Goal: Task Accomplishment & Management: Use online tool/utility

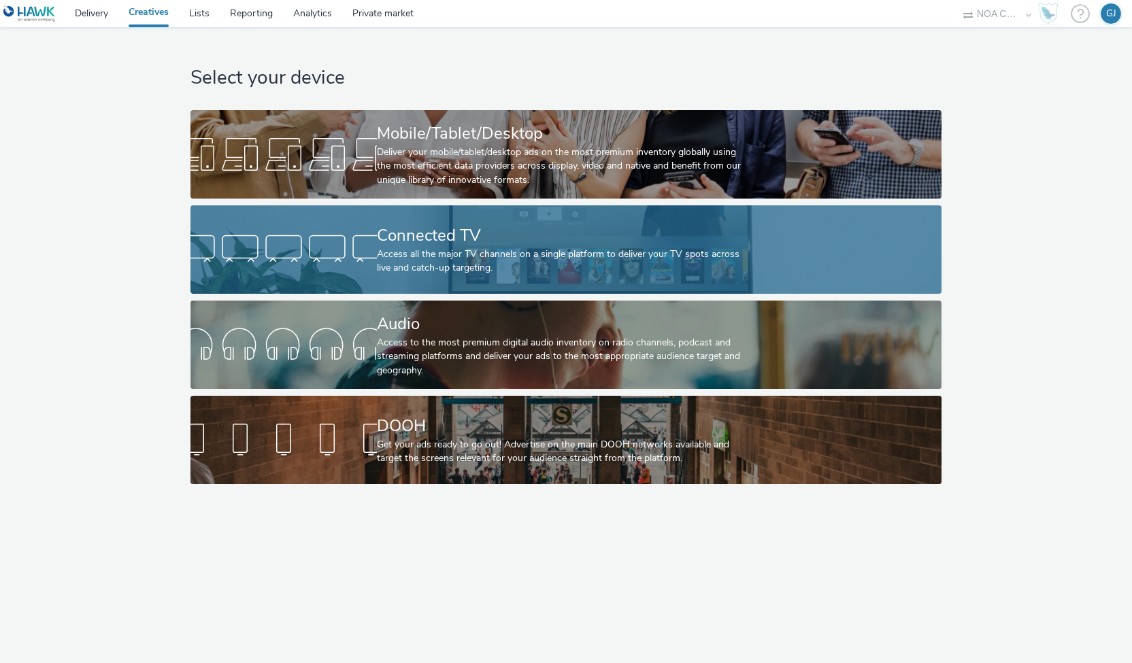
click at [433, 258] on div "Access all the major TV channels on a single platform to deliver your TV spots …" at bounding box center [563, 262] width 373 height 28
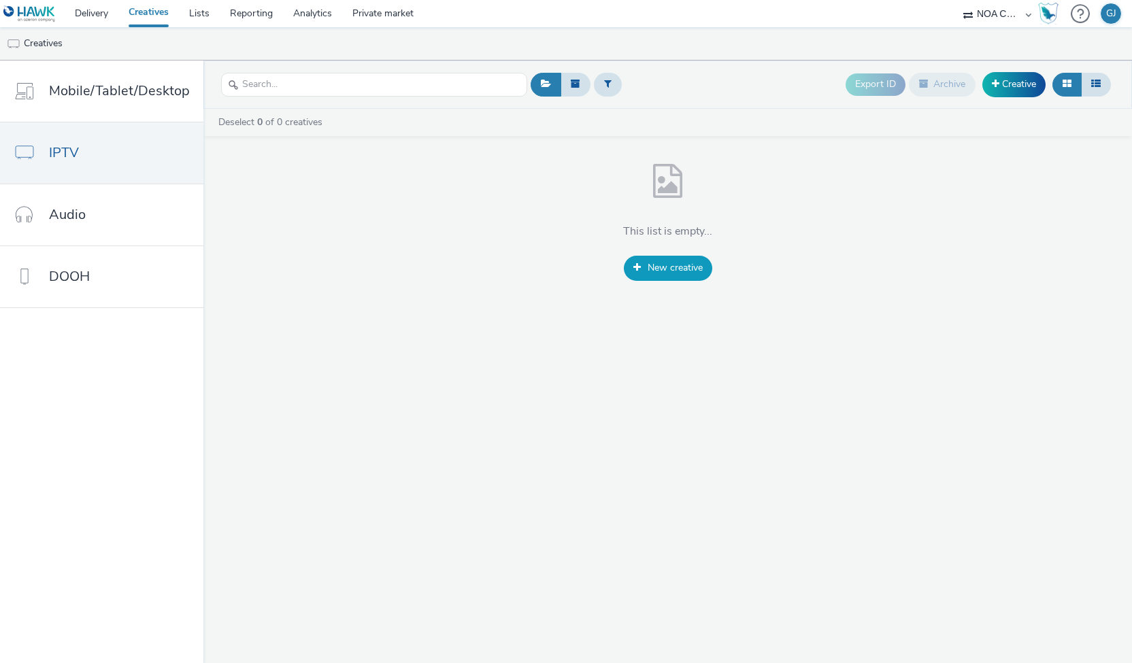
click at [656, 269] on span "New creative" at bounding box center [674, 267] width 55 height 13
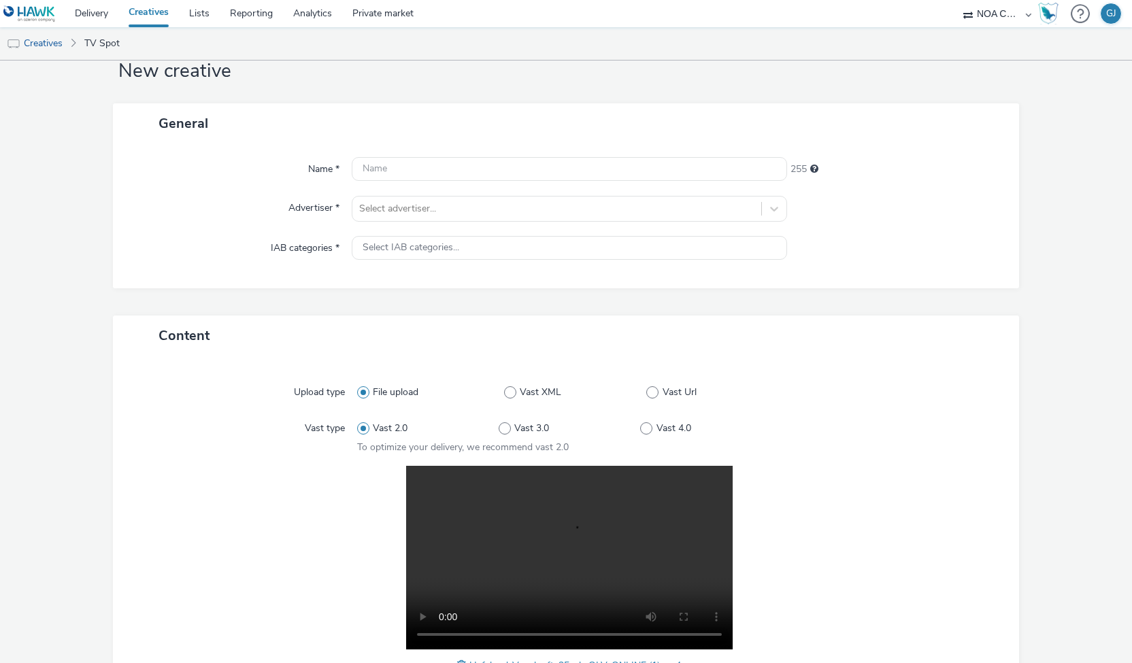
scroll to position [10, 0]
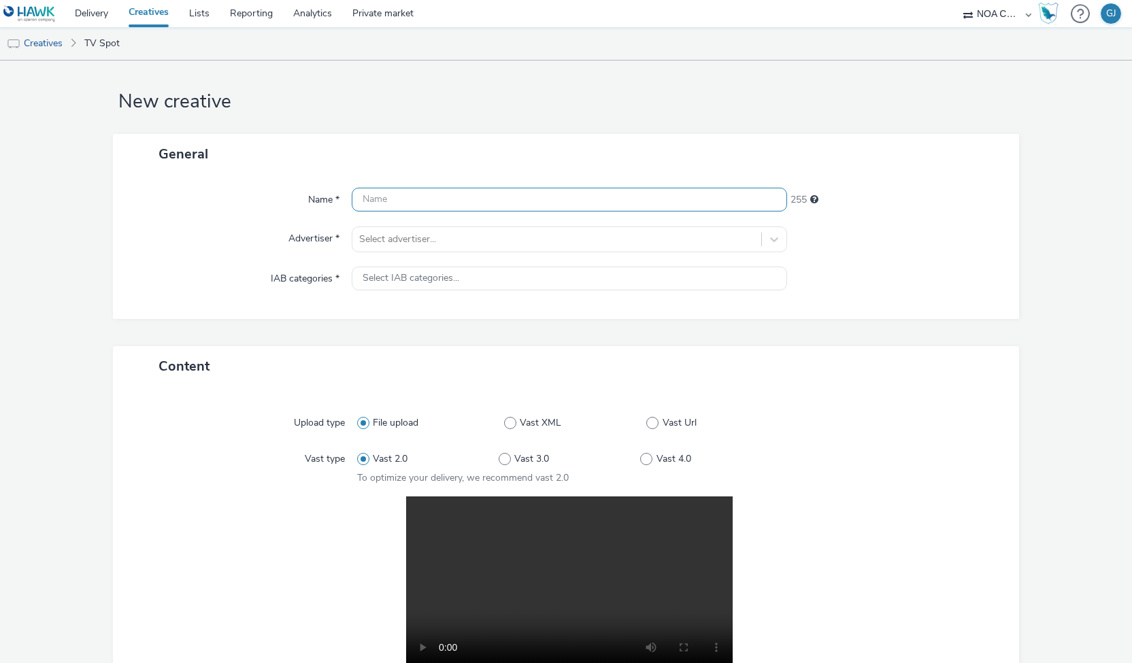
click at [427, 199] on input "text" at bounding box center [570, 200] width 436 height 24
type input "Hafslund- vannkraft"
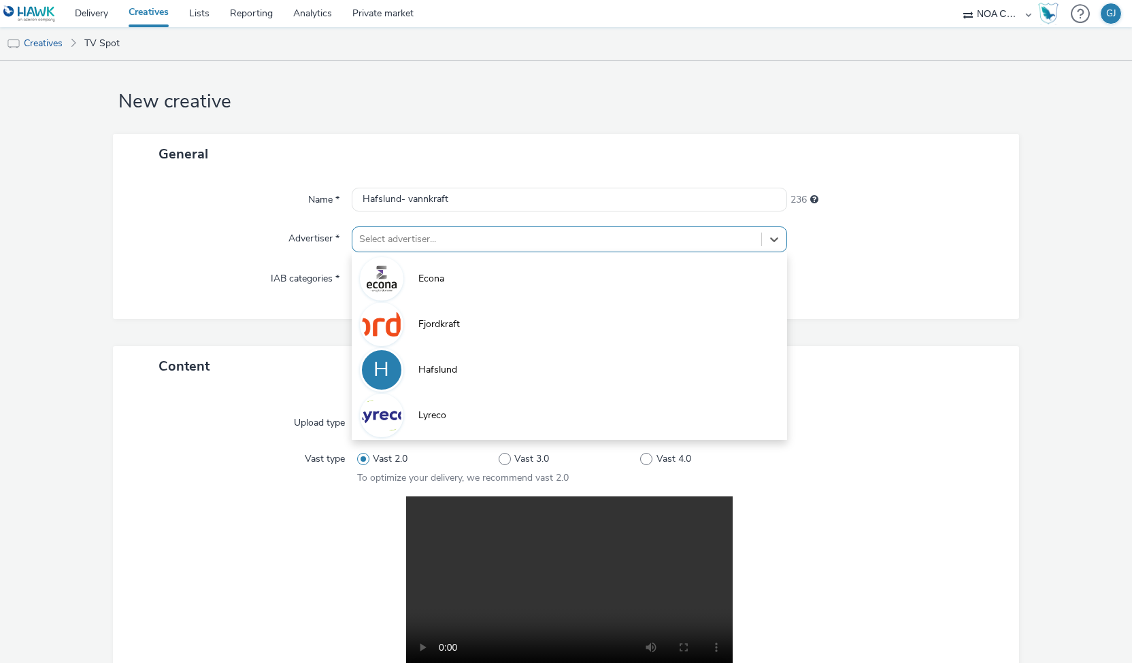
click at [415, 233] on div at bounding box center [557, 239] width 396 height 16
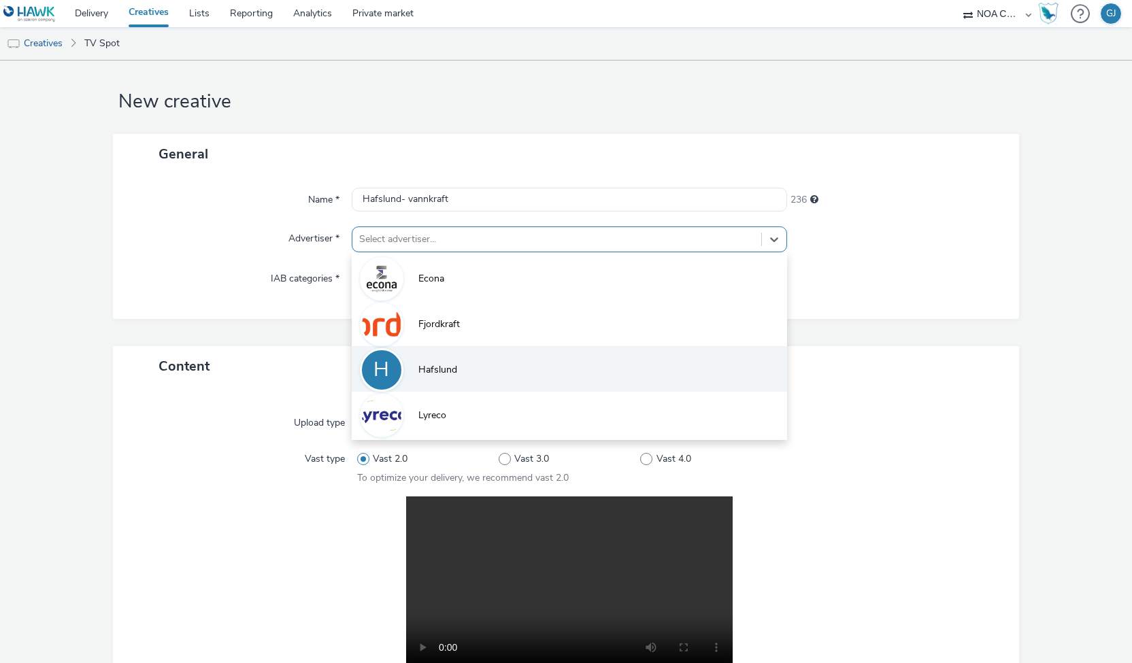
click at [419, 368] on span "Hafslund" at bounding box center [437, 370] width 39 height 14
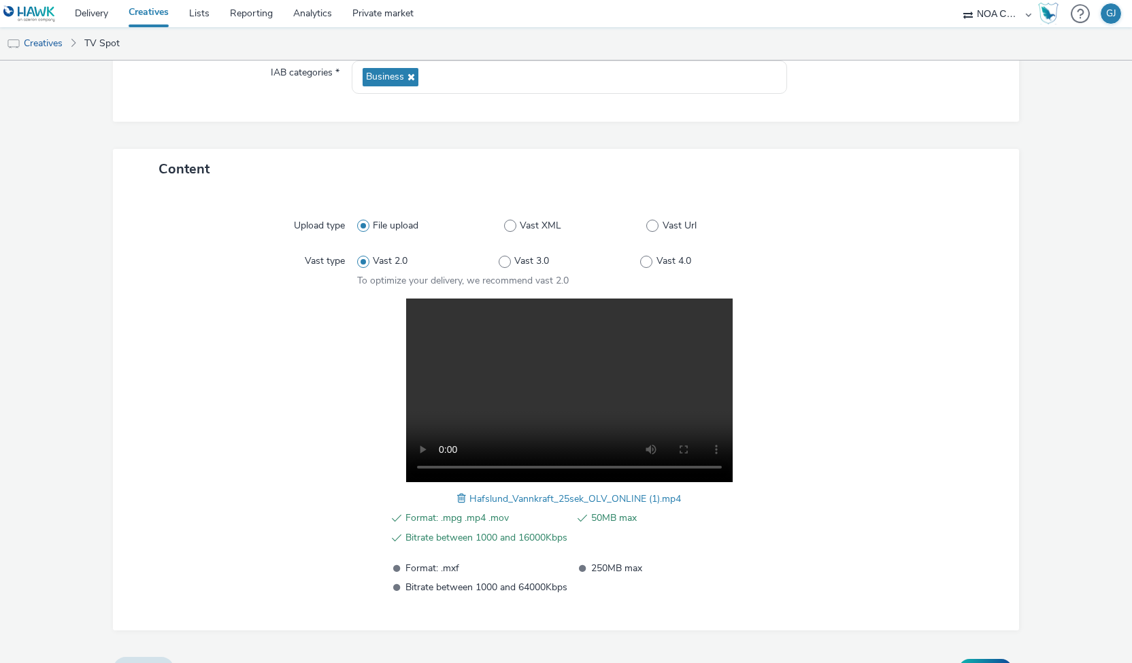
scroll to position [243, 0]
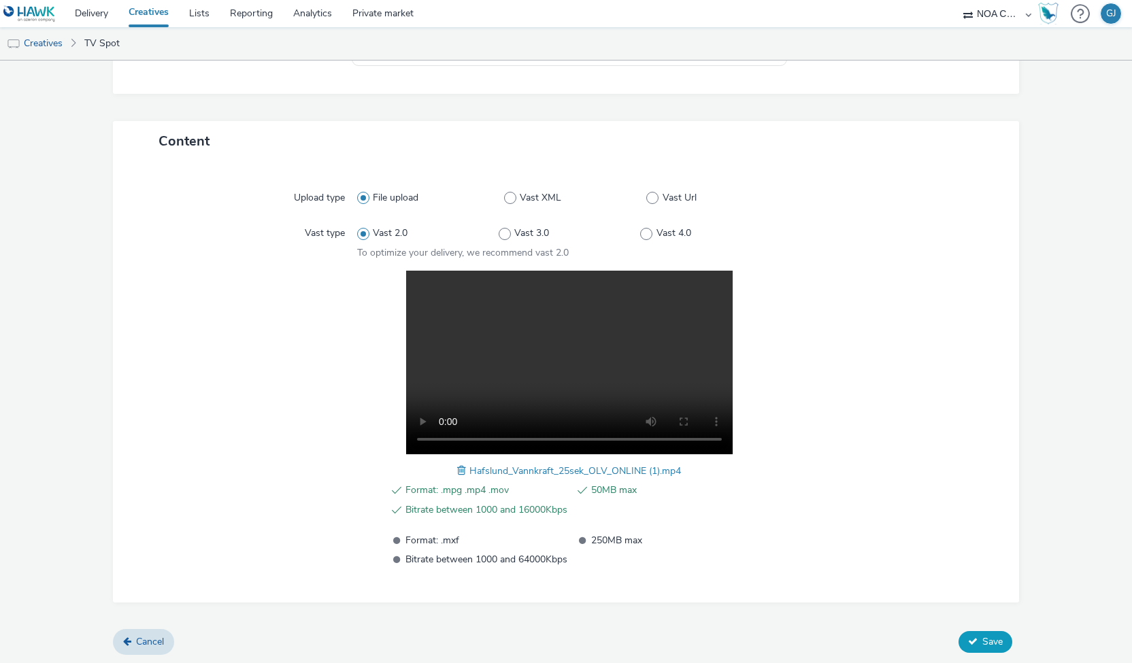
click at [982, 641] on span "Save" at bounding box center [992, 641] width 20 height 13
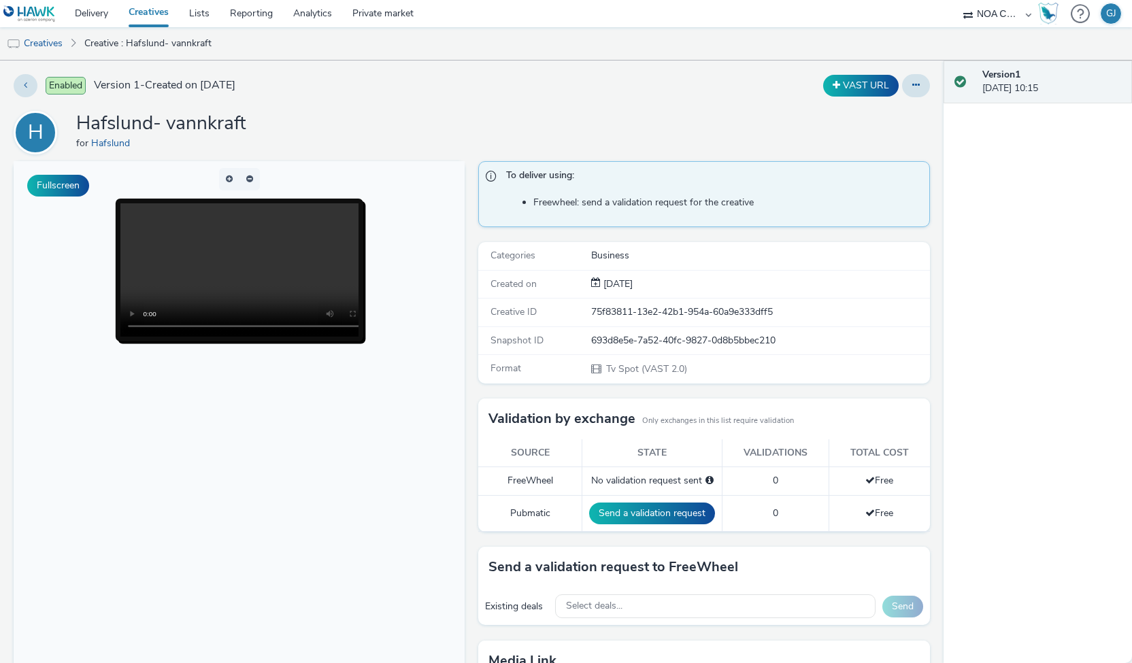
click at [28, 5] on img at bounding box center [29, 13] width 52 height 17
